Goal: Find specific page/section: Find specific page/section

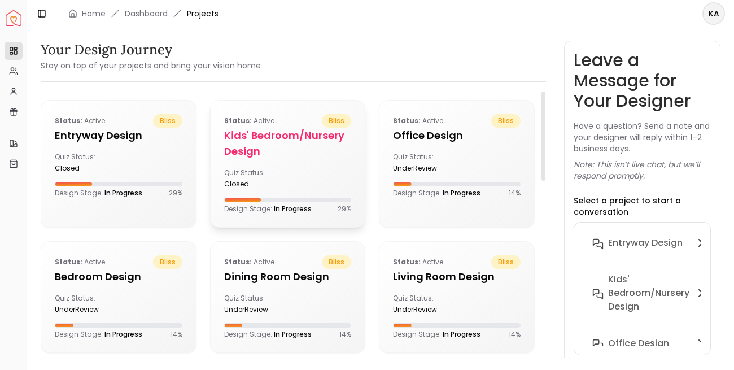
click at [235, 133] on h5 "Kids' Bedroom/Nursery design" at bounding box center [288, 144] width 128 height 32
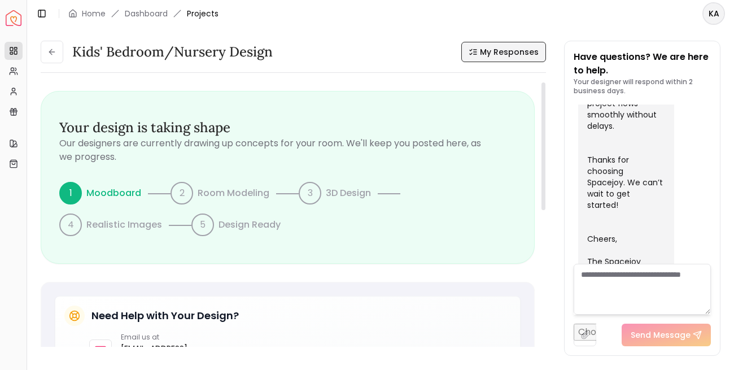
click at [487, 52] on span "My Responses" at bounding box center [509, 51] width 59 height 11
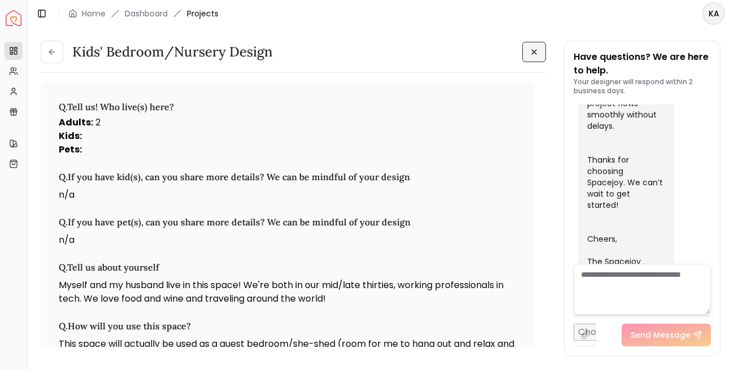
click at [527, 54] on button at bounding box center [534, 52] width 24 height 20
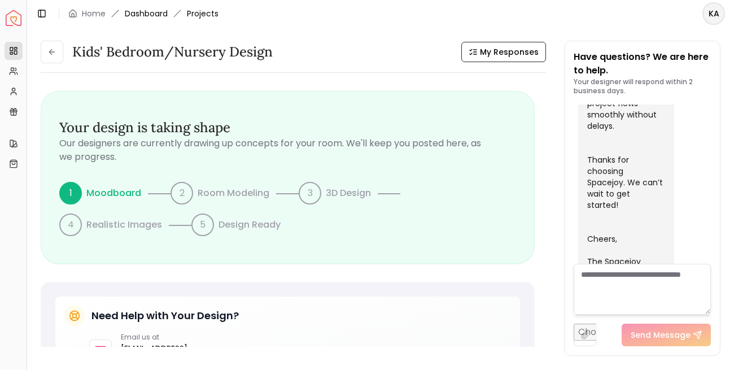
click at [159, 15] on link "Dashboard" at bounding box center [146, 13] width 43 height 11
